Goal: Find specific page/section: Find specific page/section

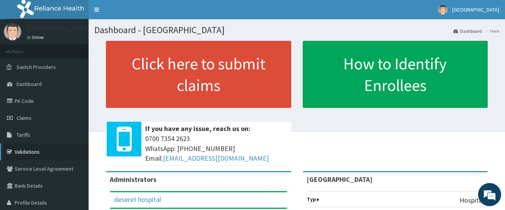
click at [50, 144] on link "Validations" at bounding box center [44, 151] width 89 height 17
click at [51, 148] on link "Validations" at bounding box center [44, 151] width 89 height 17
click at [62, 79] on link "Dashboard" at bounding box center [44, 83] width 89 height 17
click at [52, 82] on link "Dashboard" at bounding box center [44, 83] width 89 height 17
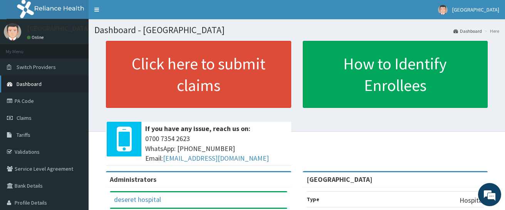
click at [60, 80] on link "Dashboard" at bounding box center [44, 83] width 89 height 17
click at [50, 144] on link "Validations" at bounding box center [44, 151] width 89 height 17
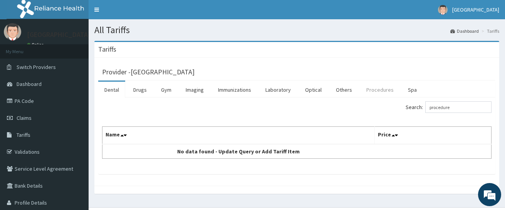
type input "procedure"
click at [383, 88] on link "Procedures" at bounding box center [380, 90] width 40 height 16
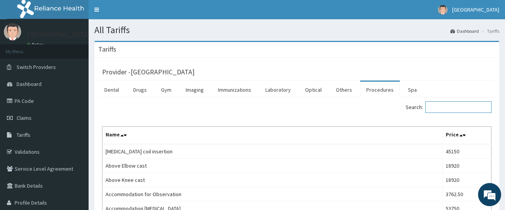
click at [449, 106] on input "Search:" at bounding box center [458, 107] width 66 height 12
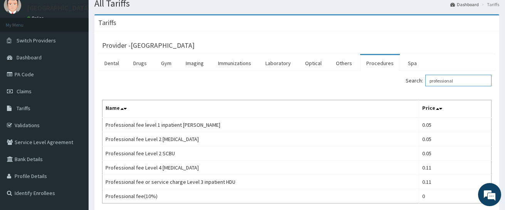
scroll to position [39, 0]
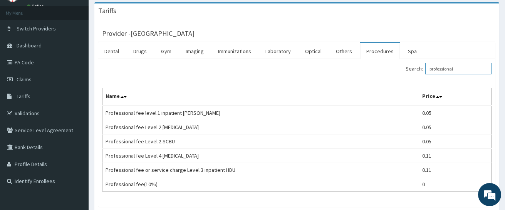
type input "professional"
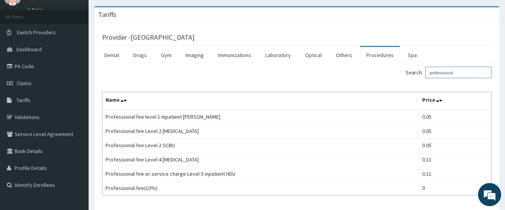
scroll to position [0, 0]
